Goal: Information Seeking & Learning: Check status

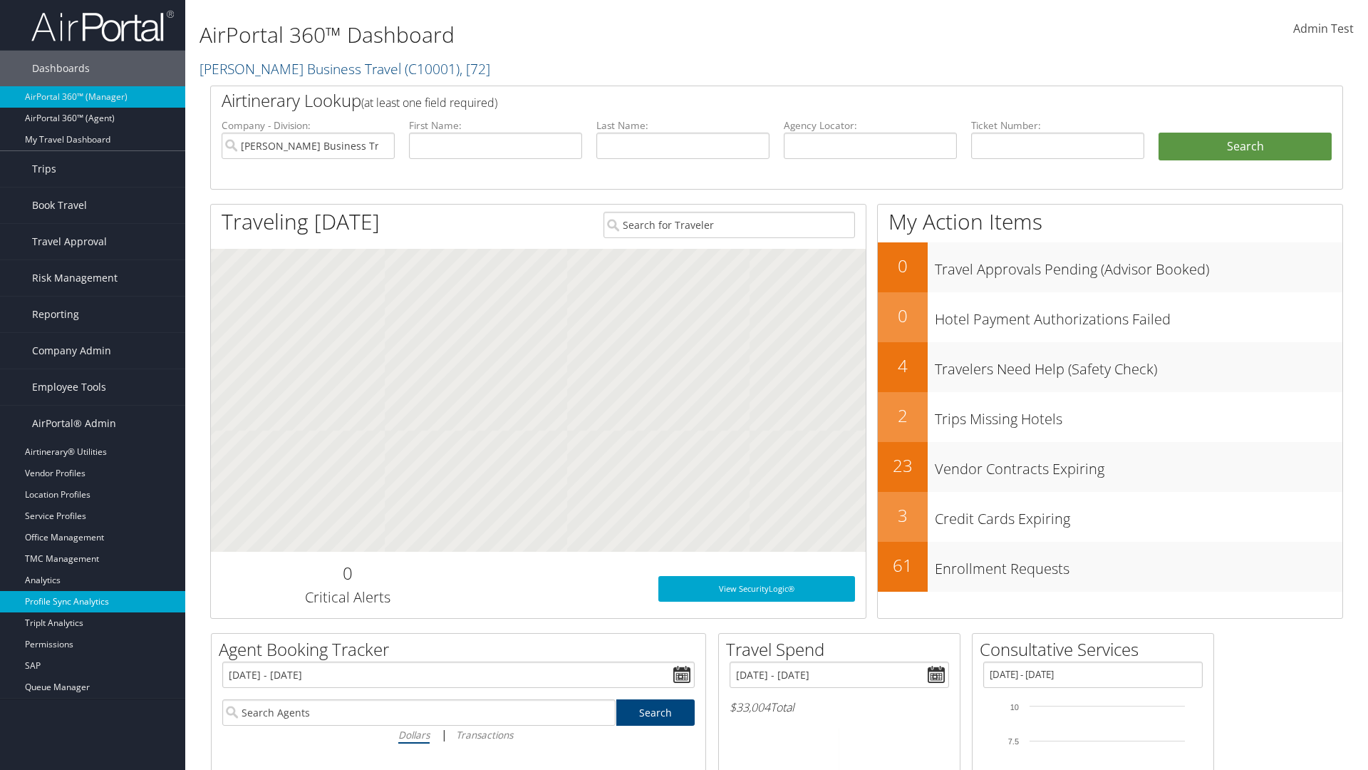
click at [93, 601] on link "Profile Sync Analytics" at bounding box center [92, 601] width 185 height 21
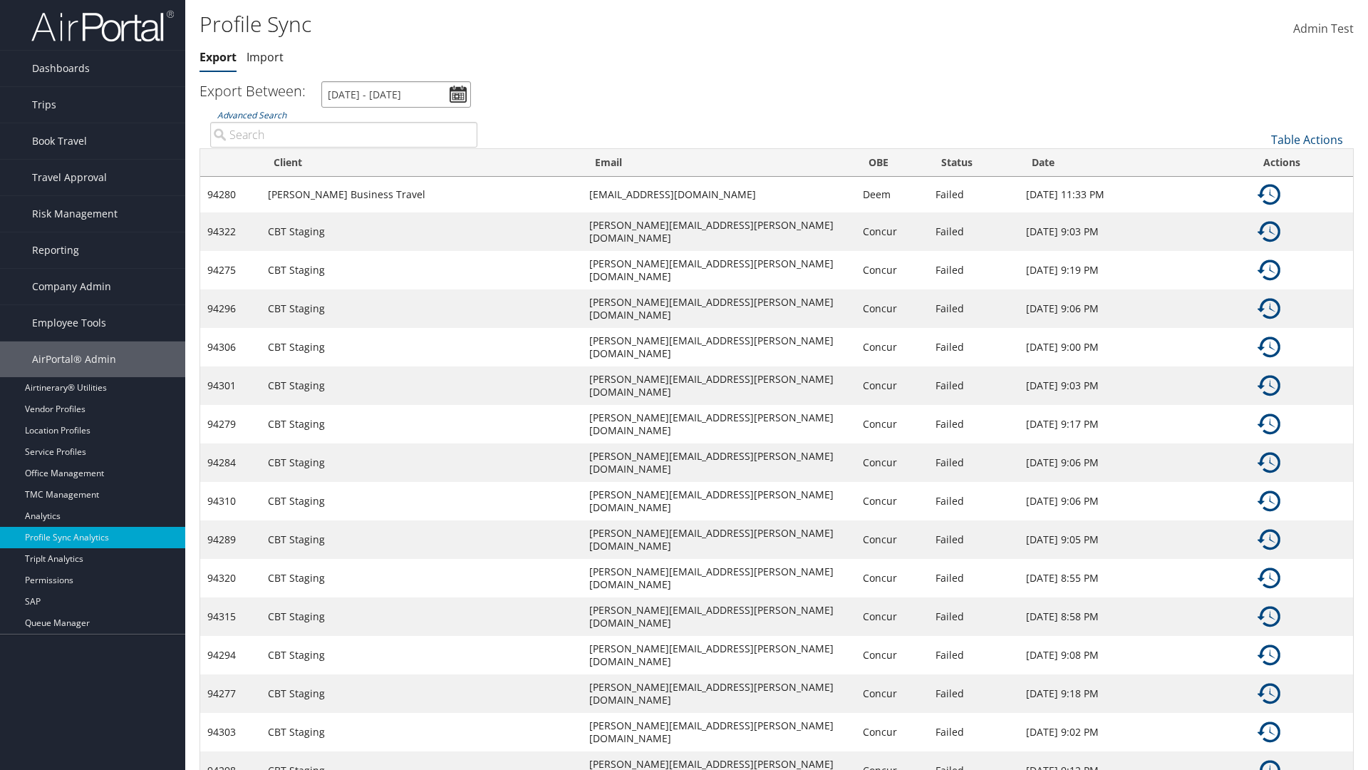
click at [396, 94] on input "[DATE] - [DATE]" at bounding box center [396, 94] width 150 height 26
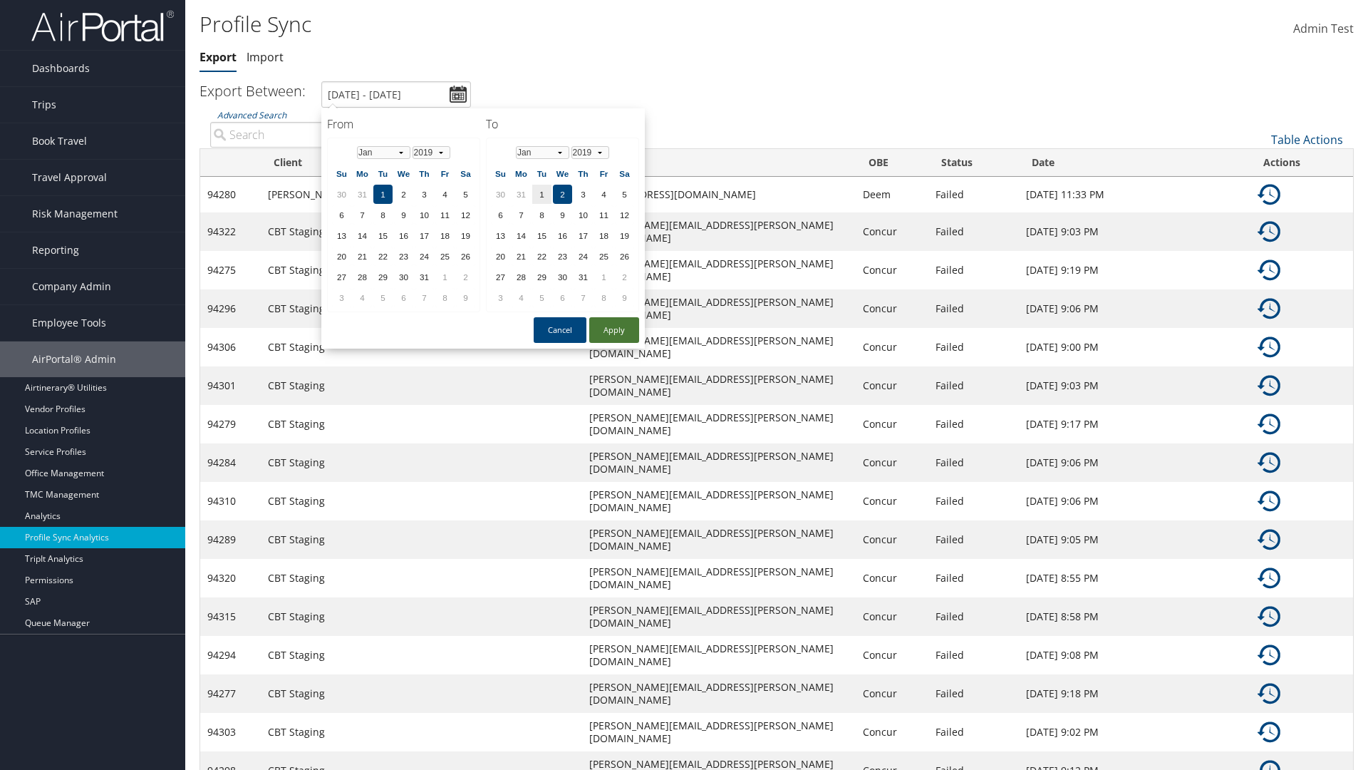
click at [614, 329] on button "Apply" at bounding box center [614, 330] width 50 height 26
type input "[DATE] - [DATE]"
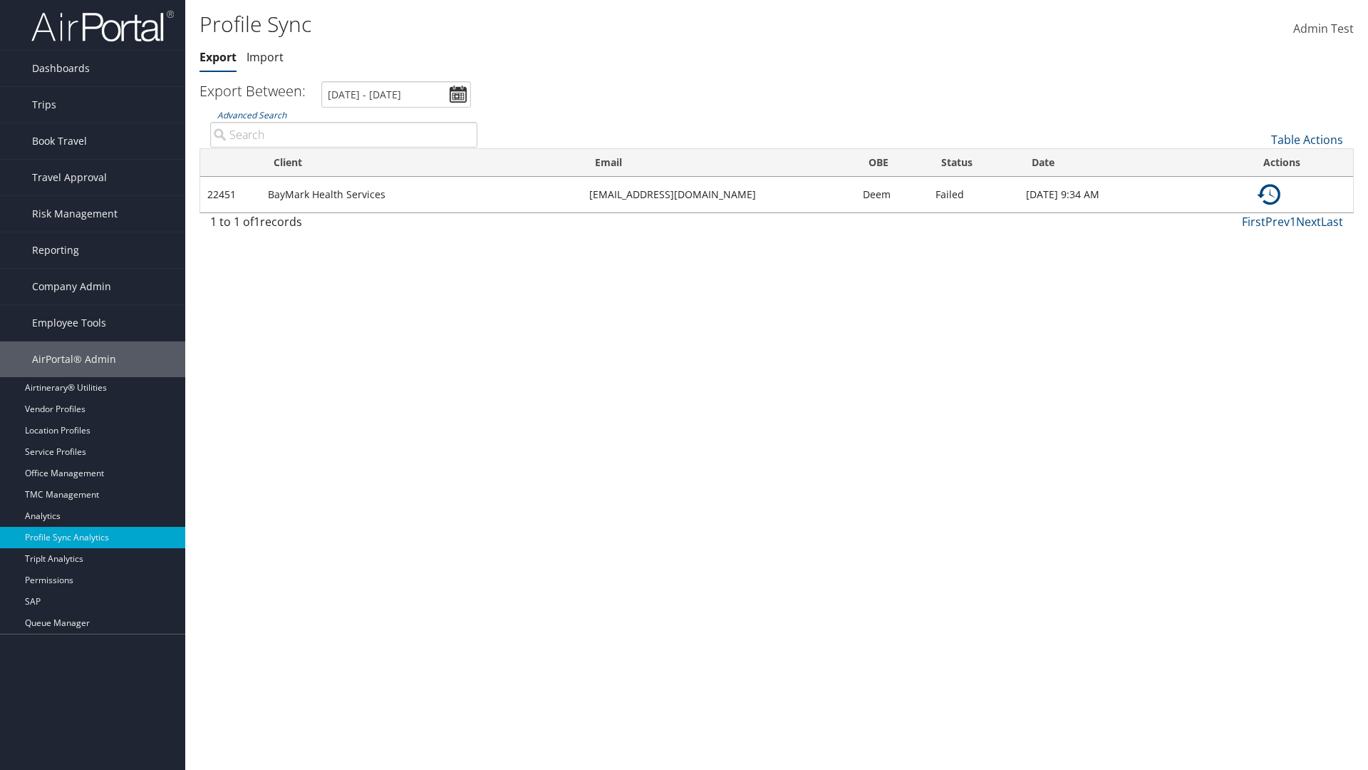
type input "BayMark Health Services"
